Goal: Navigation & Orientation: Go to known website

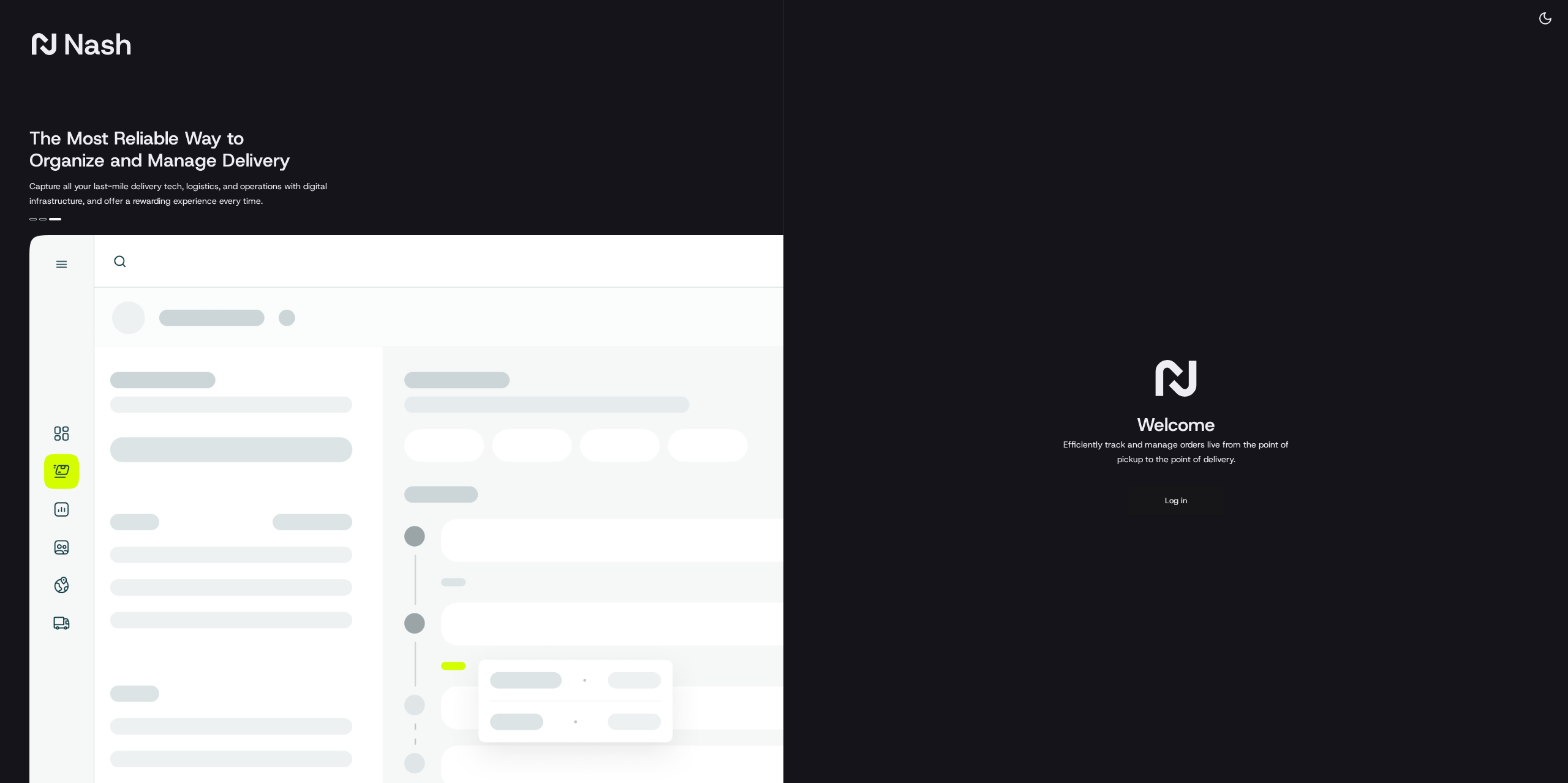
click at [1150, 499] on button "Log in" at bounding box center [1175, 500] width 98 height 30
